Goal: Task Accomplishment & Management: Use online tool/utility

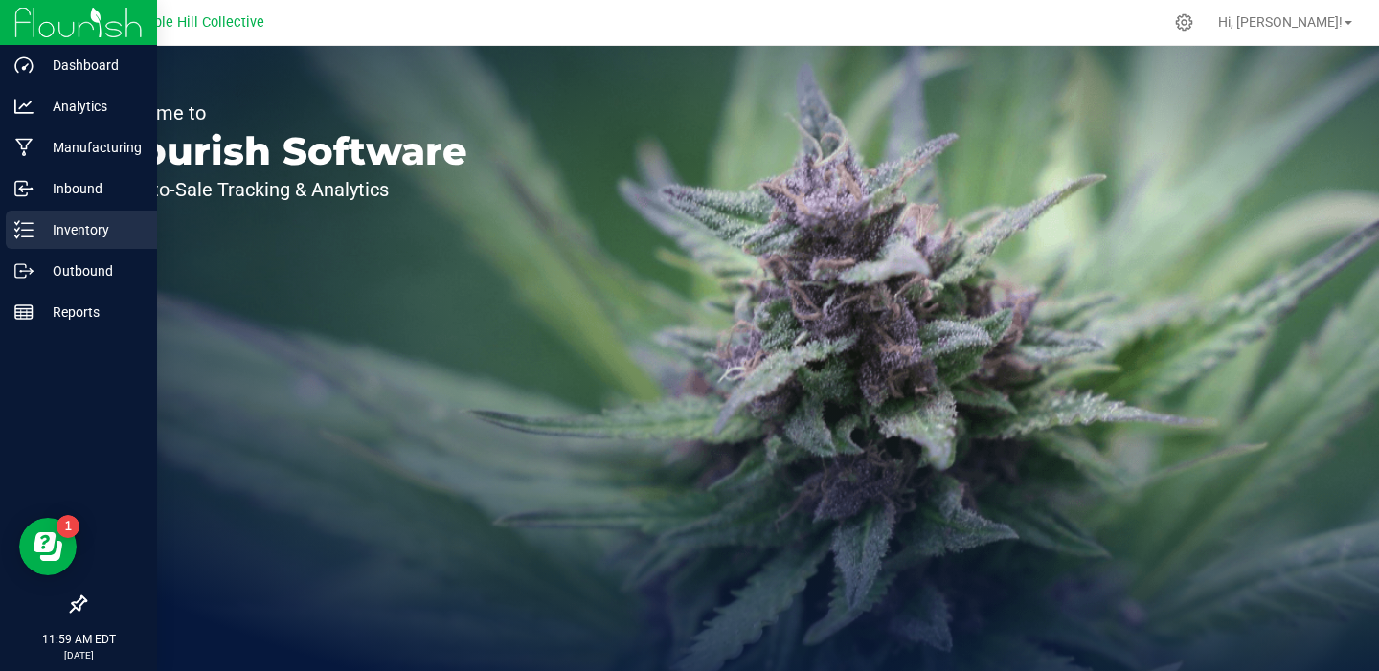
click at [70, 229] on p "Inventory" at bounding box center [91, 229] width 115 height 23
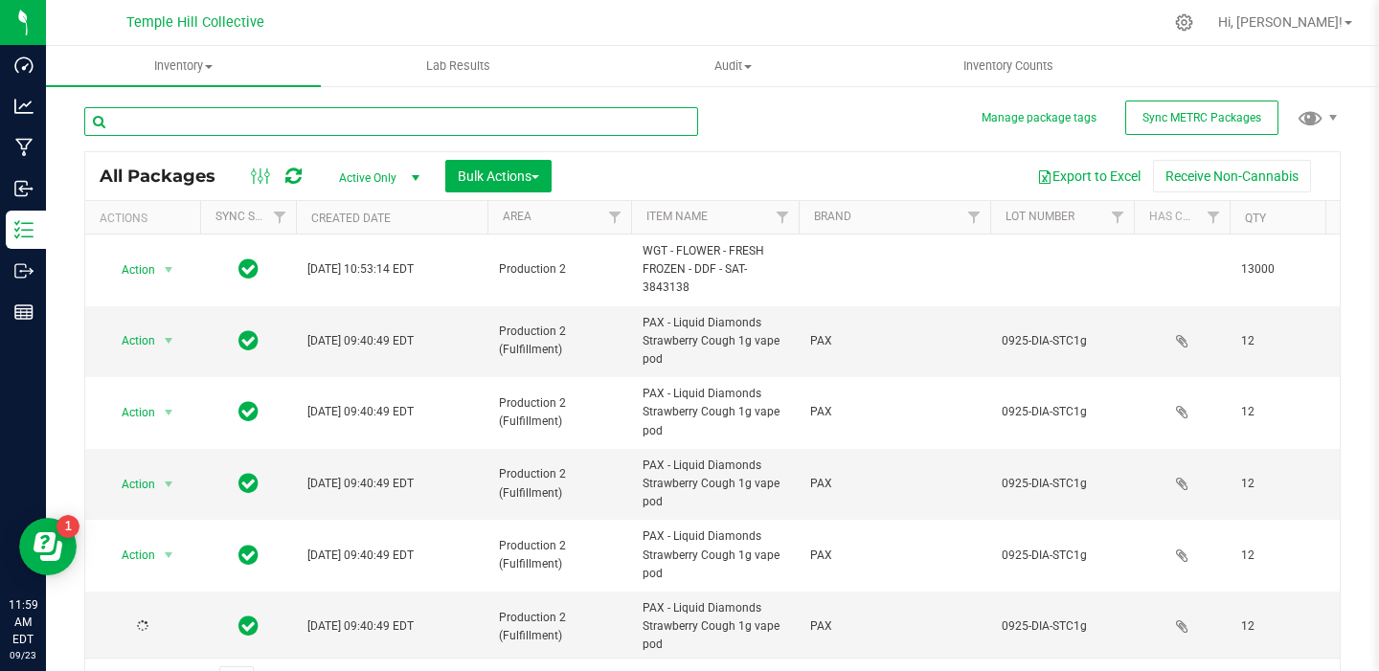
click at [193, 131] on input "text" at bounding box center [391, 121] width 614 height 29
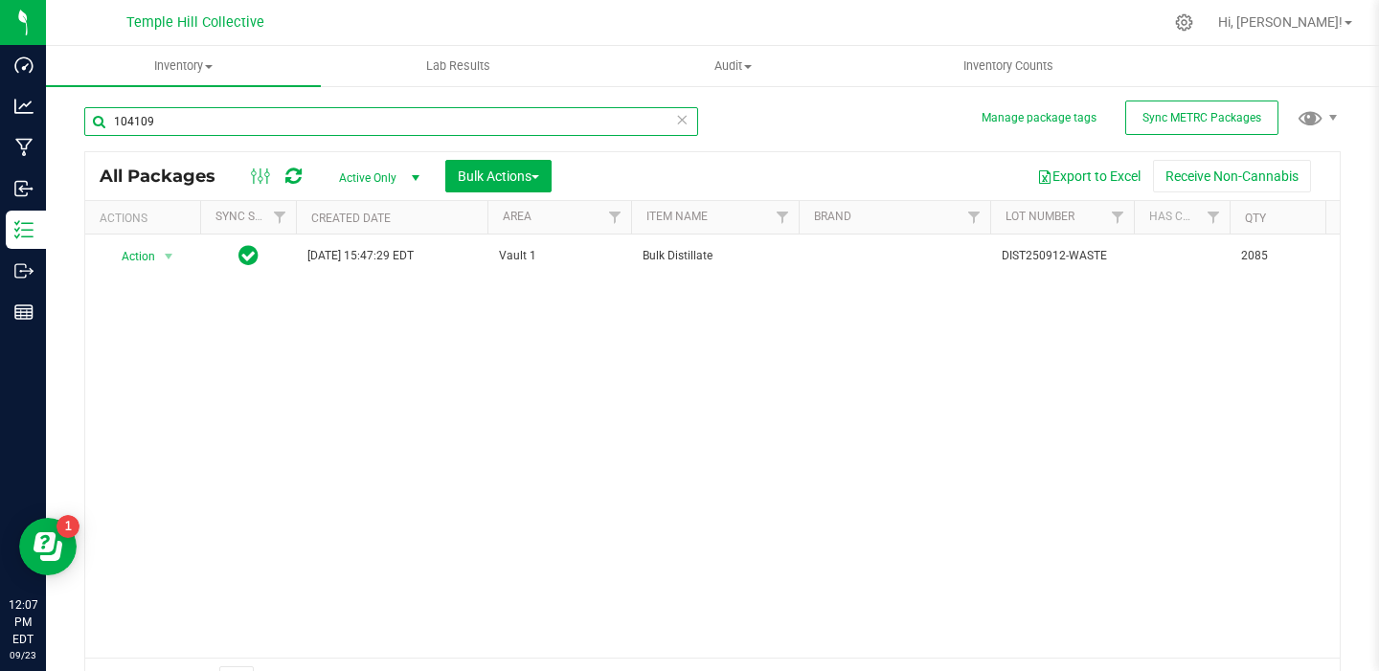
type input "104109"
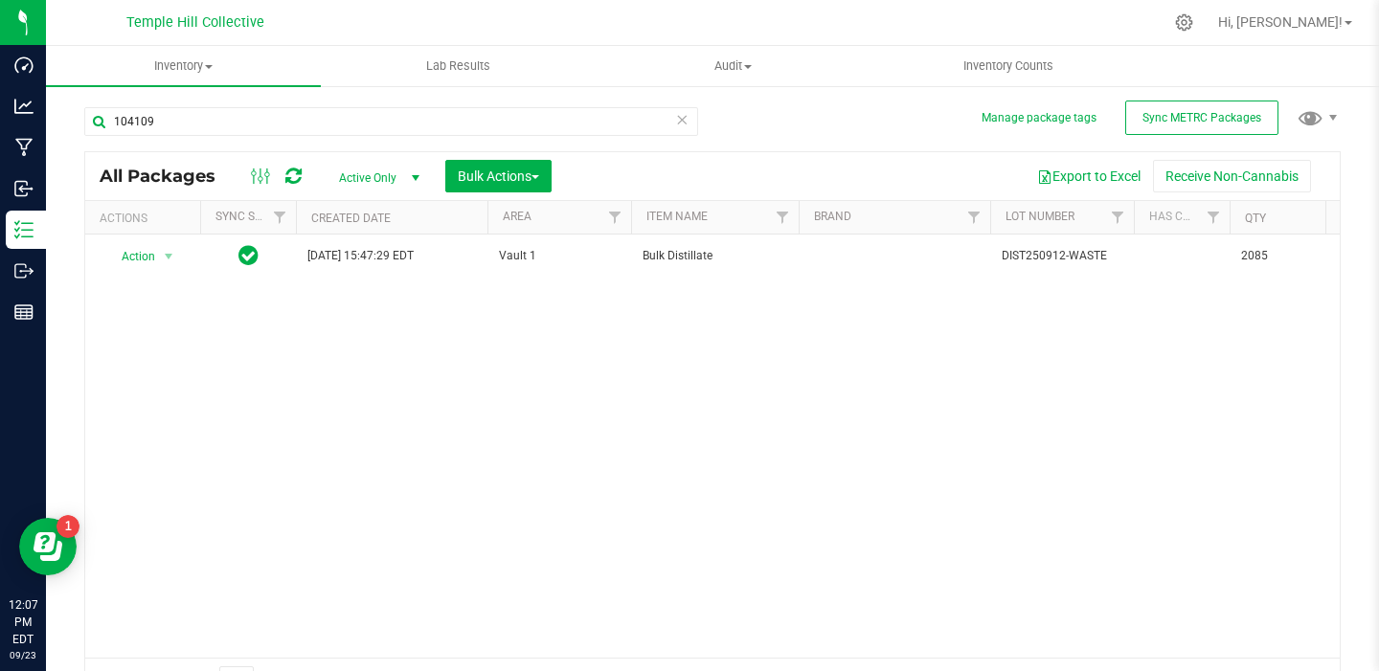
click at [679, 125] on icon at bounding box center [681, 118] width 13 height 23
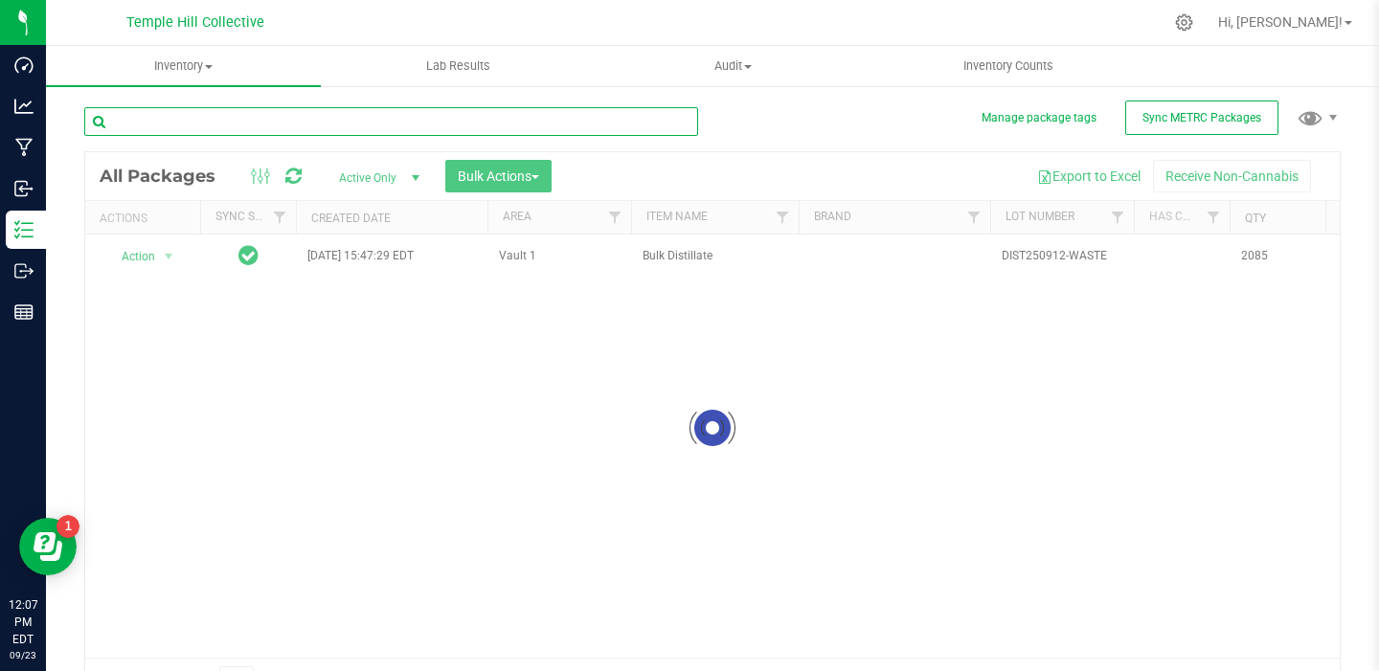
click at [280, 121] on input "text" at bounding box center [391, 121] width 614 height 29
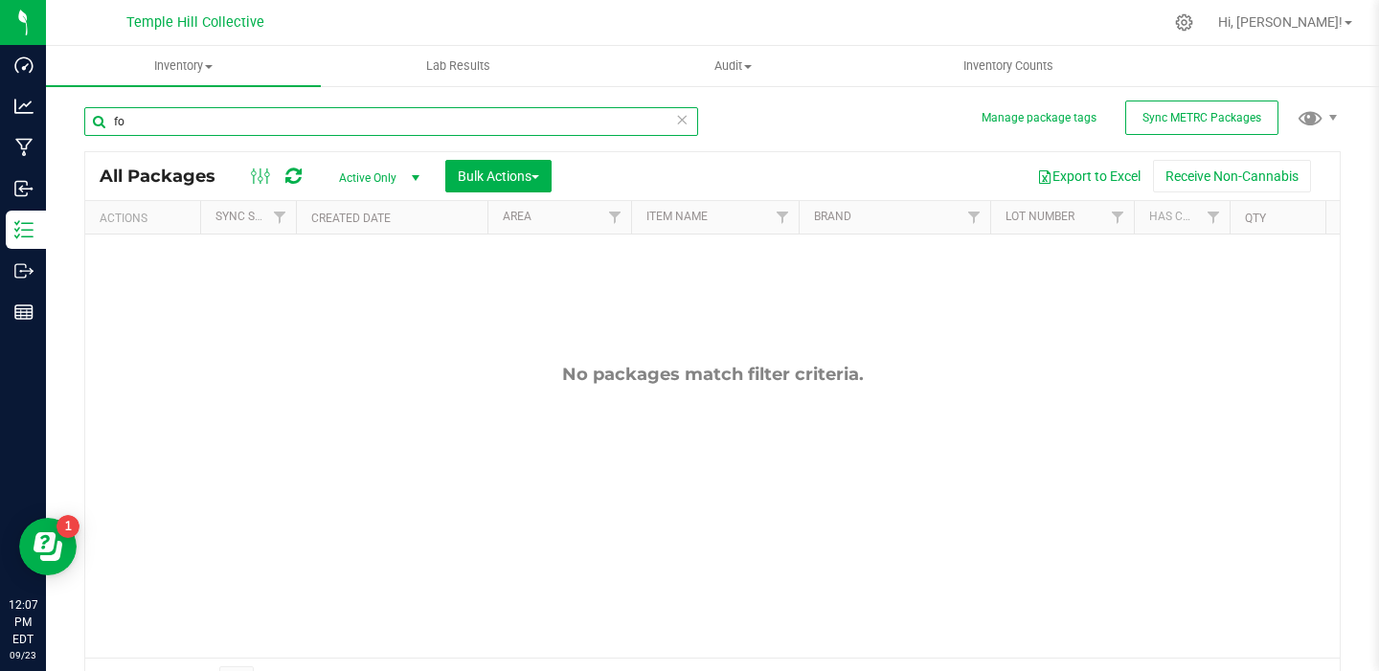
type input "f"
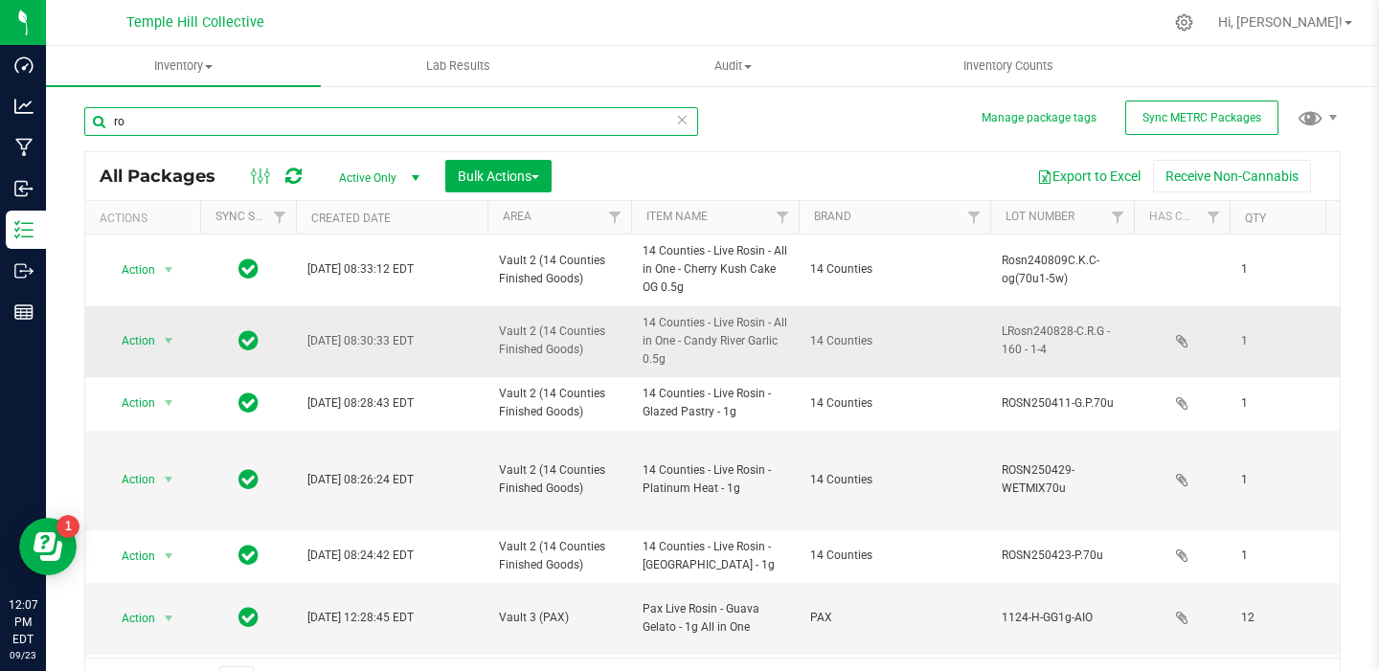
type input "r"
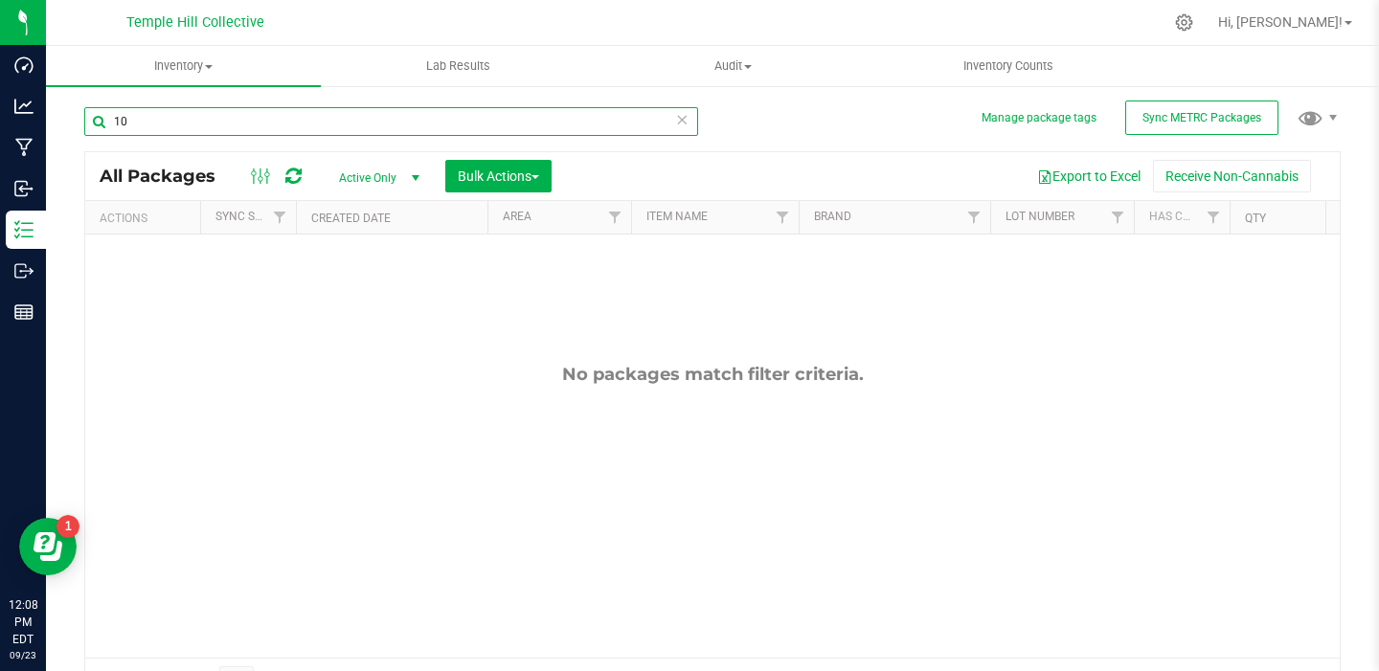
type input "1"
type input "P"
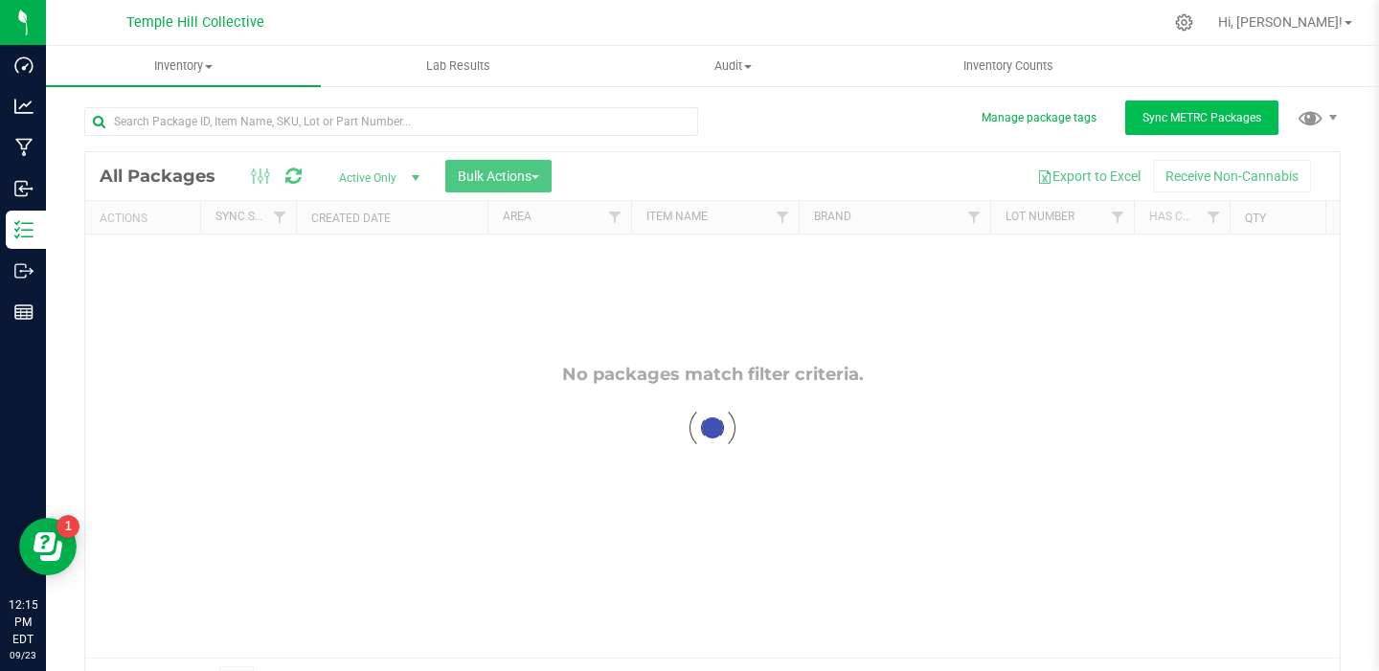
click at [1142, 127] on button "Sync METRC Packages" at bounding box center [1201, 118] width 153 height 34
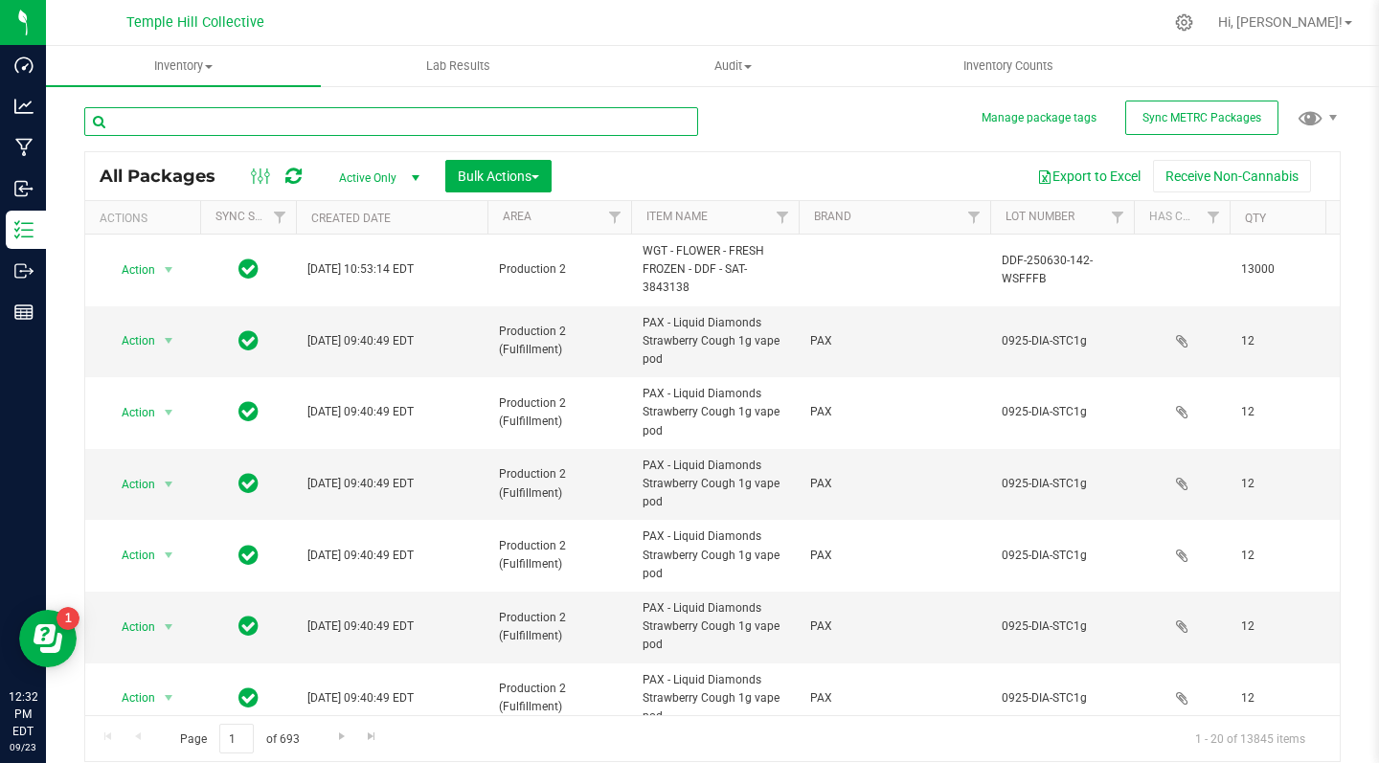
click at [413, 107] on input "text" at bounding box center [391, 121] width 614 height 29
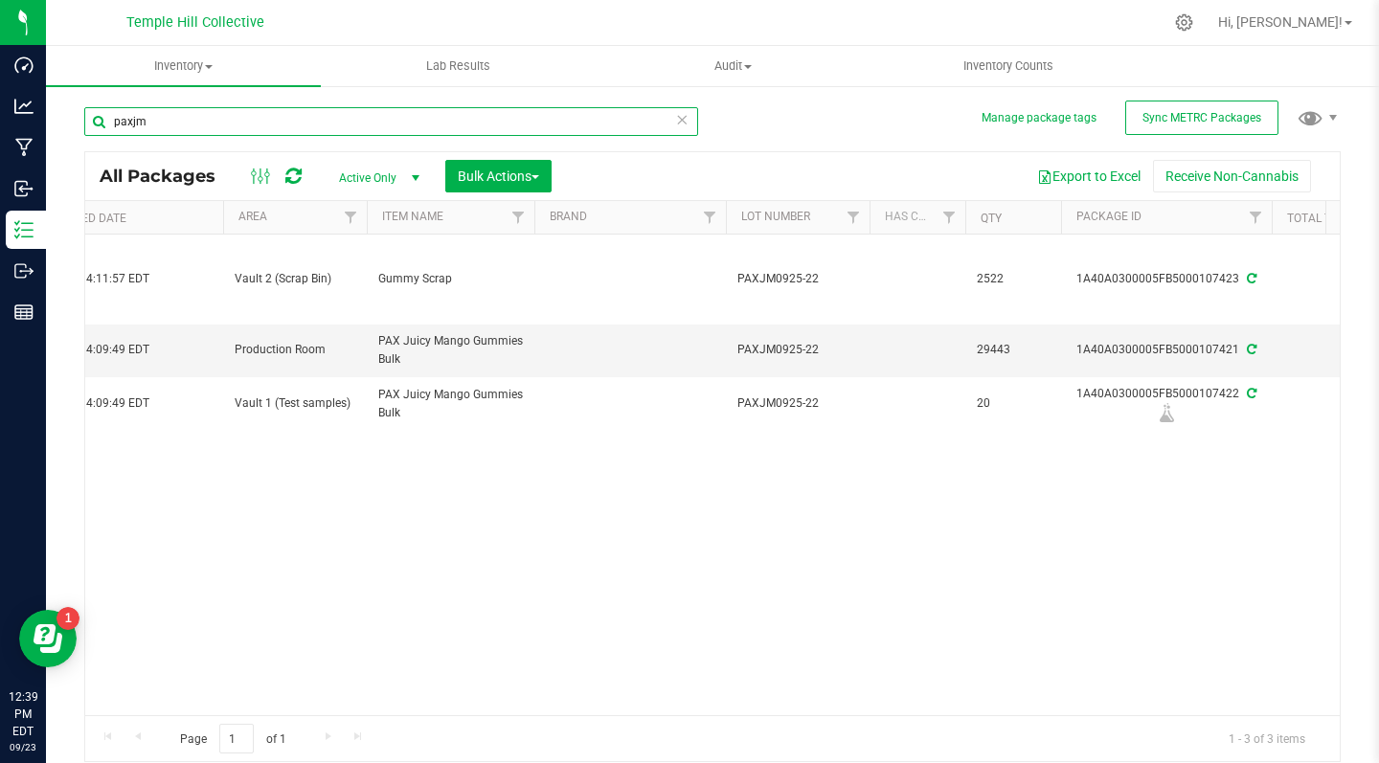
type input "paxjm"
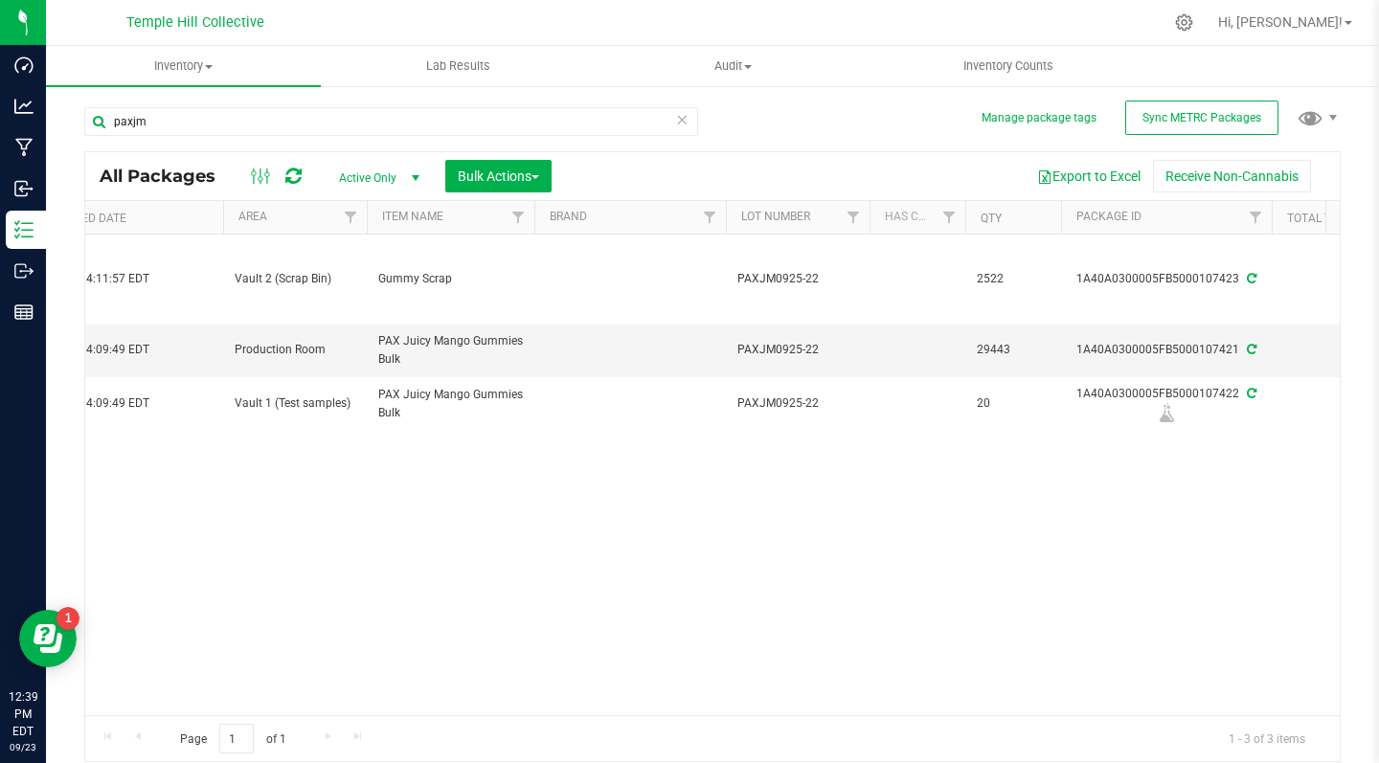
click at [683, 118] on icon at bounding box center [681, 118] width 13 height 23
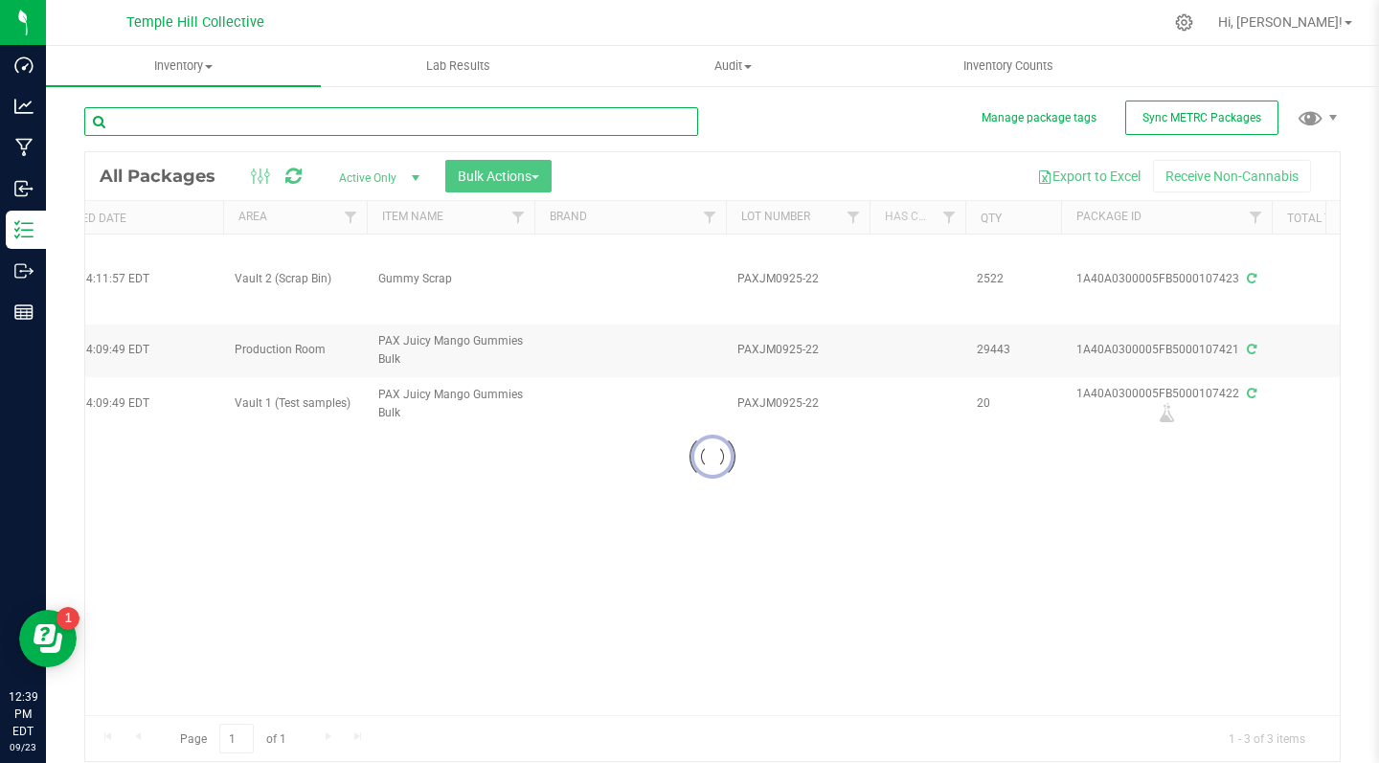
click at [498, 125] on input "text" at bounding box center [391, 121] width 614 height 29
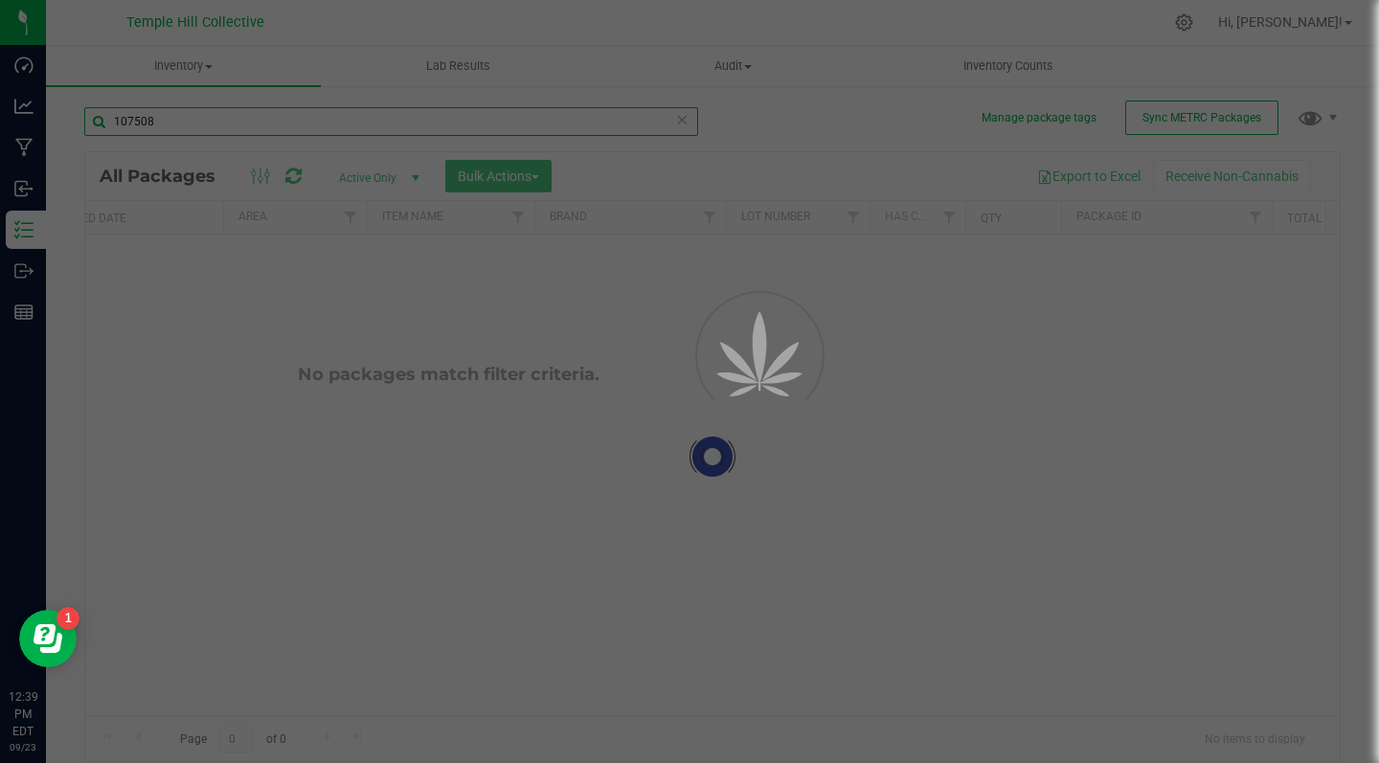
scroll to position [0, 264]
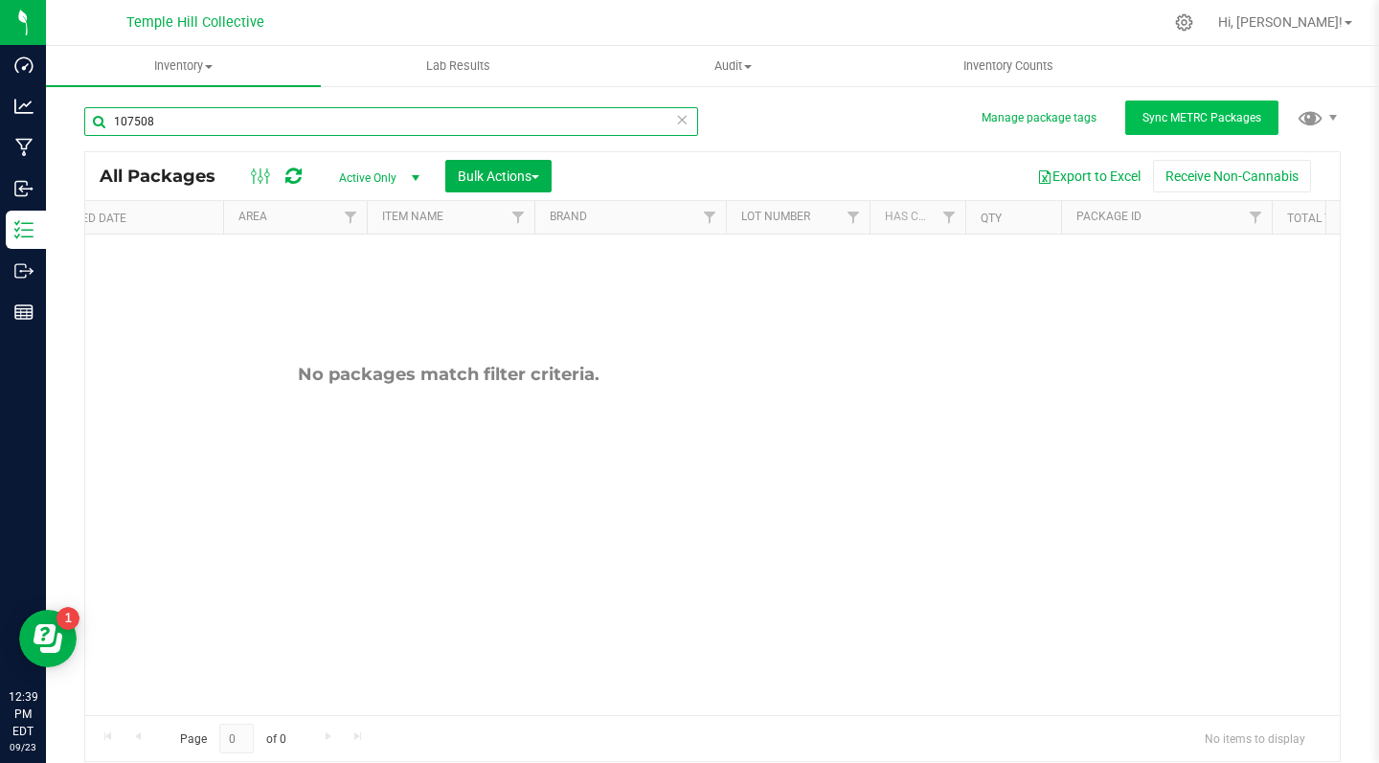
type input "107508"
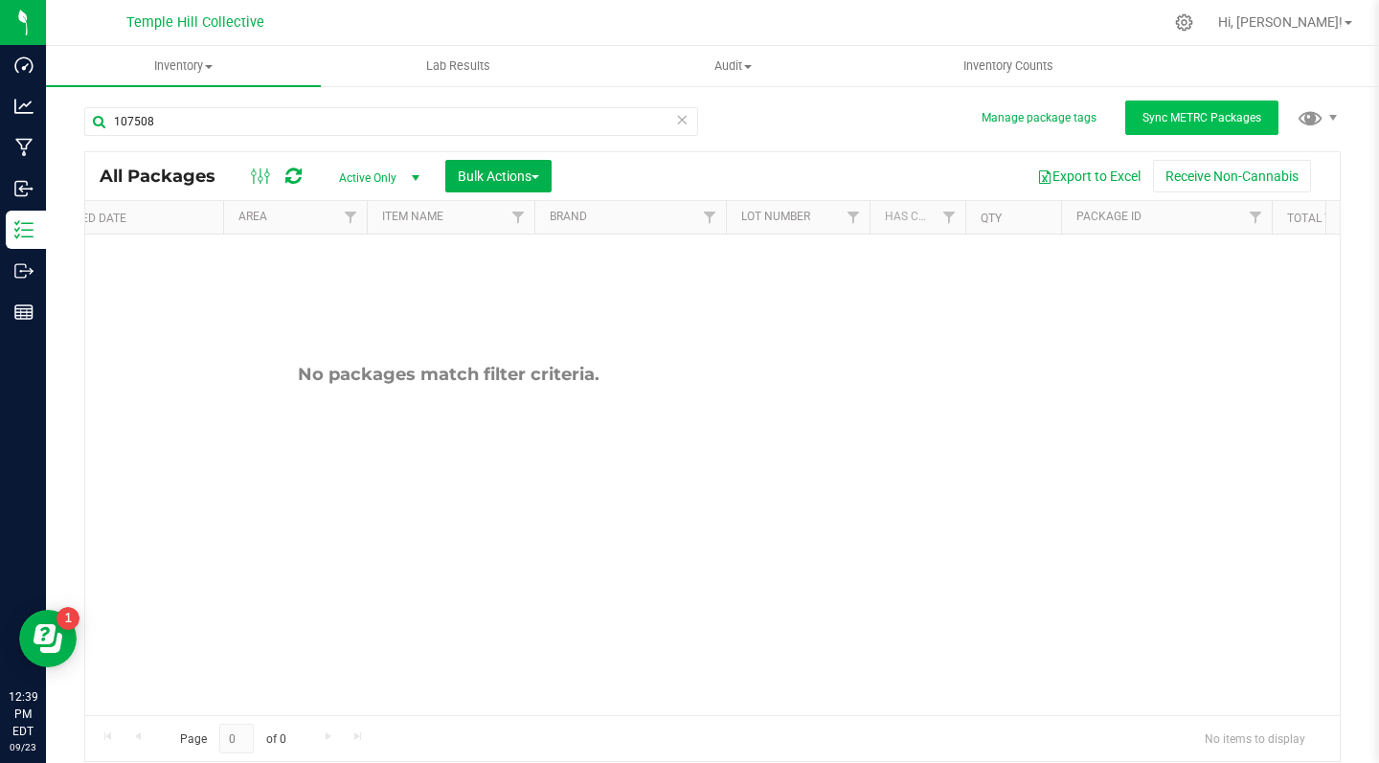
click at [1195, 109] on button "Sync METRC Packages" at bounding box center [1201, 118] width 153 height 34
